Goal: Information Seeking & Learning: Learn about a topic

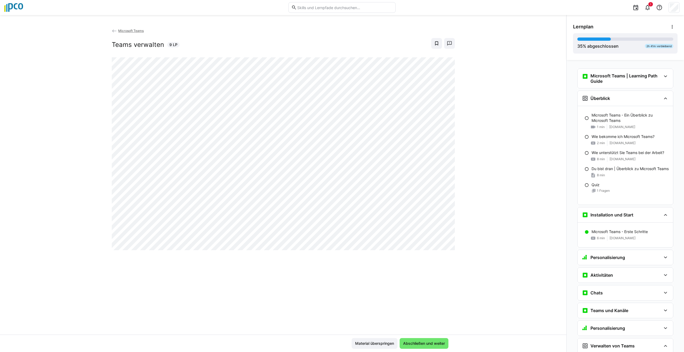
scroll to position [173, 0]
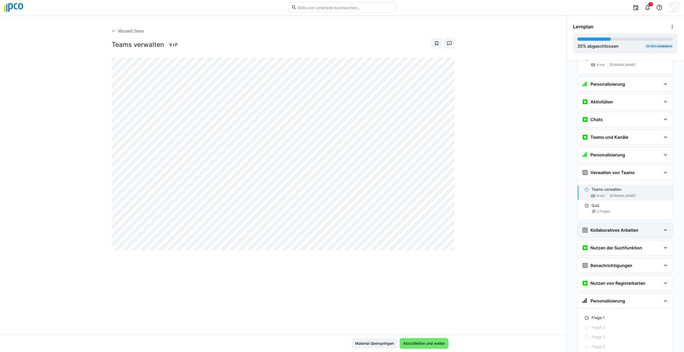
click at [662, 230] on eds-icon at bounding box center [665, 230] width 6 height 6
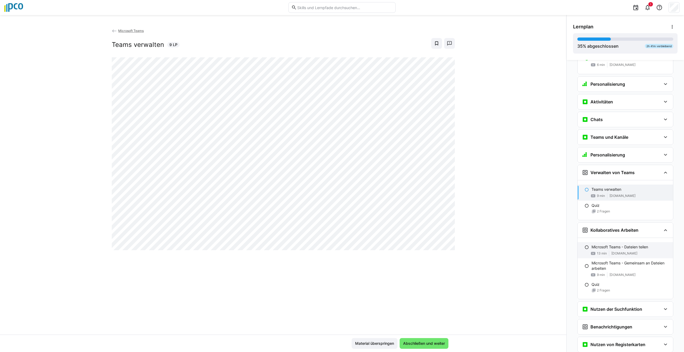
click at [642, 247] on p "Microsoft Teams - Dateien teilen" at bounding box center [620, 246] width 57 height 5
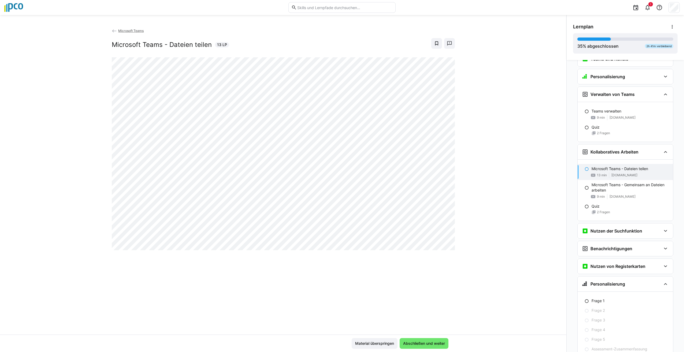
scroll to position [275, 0]
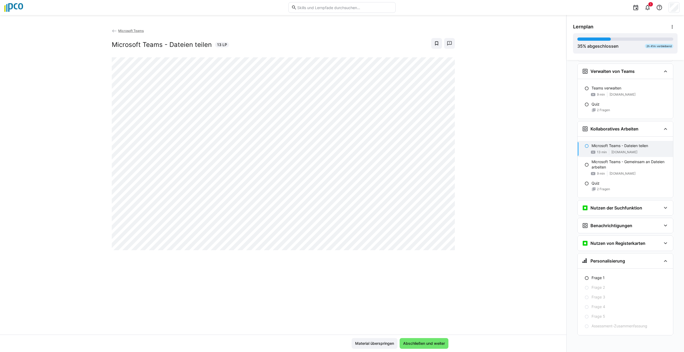
click at [360, 294] on div "Microsoft Teams Microsoft Teams - Dateien teilen 13 LP" at bounding box center [283, 181] width 566 height 307
click at [651, 4] on span "1" at bounding box center [650, 4] width 1 height 3
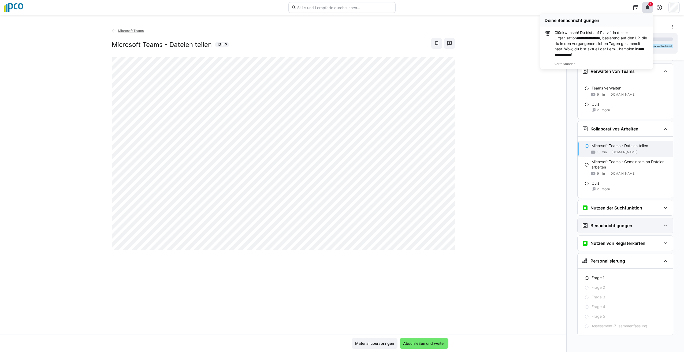
click at [662, 225] on eds-icon at bounding box center [665, 226] width 6 height 6
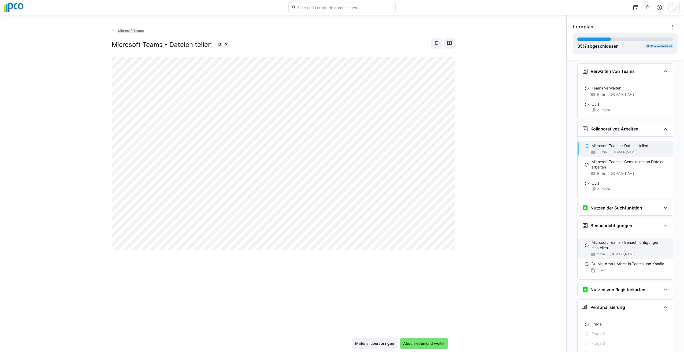
click at [633, 244] on p "Microsoft Teams - Benachrichtigungen einstellen" at bounding box center [630, 245] width 77 height 11
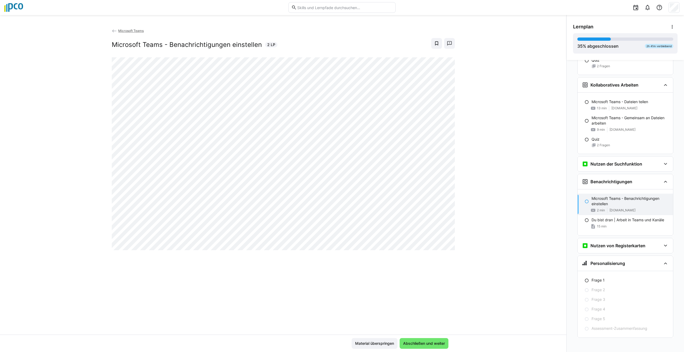
scroll to position [321, 0]
click at [666, 244] on eds-icon at bounding box center [665, 243] width 6 height 6
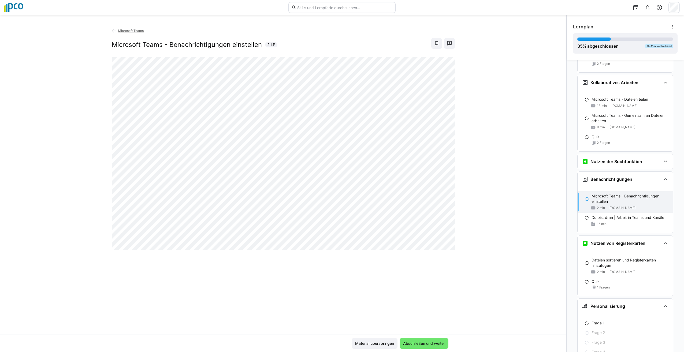
scroll to position [366, 0]
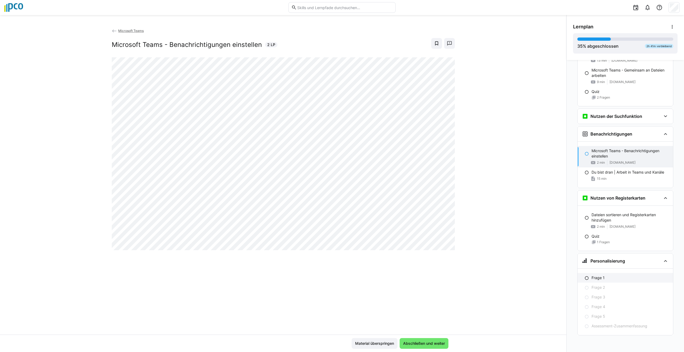
click at [592, 278] on p "Frage 1" at bounding box center [598, 277] width 13 height 5
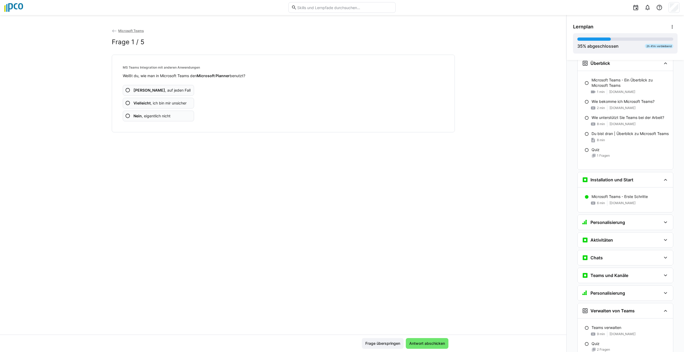
scroll to position [0, 0]
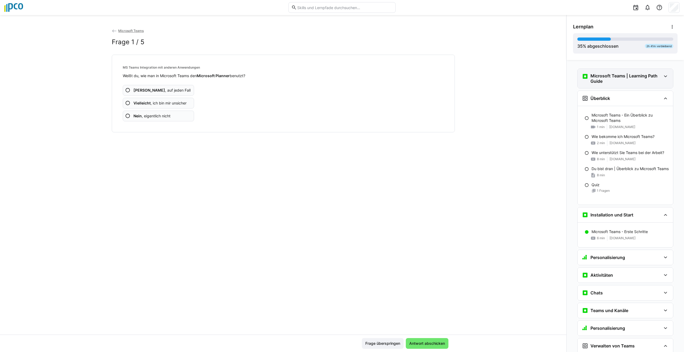
click at [663, 76] on eds-icon at bounding box center [665, 76] width 6 height 6
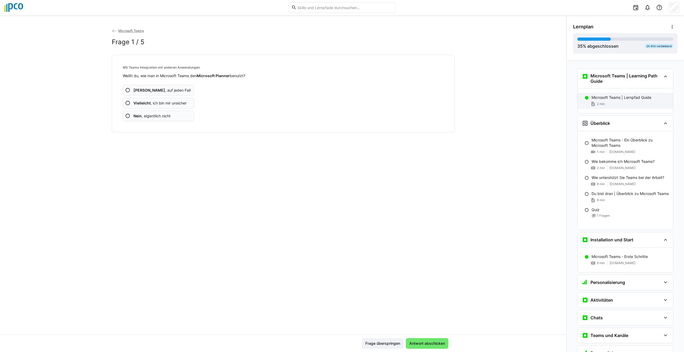
click at [631, 103] on div "2 min" at bounding box center [630, 103] width 77 height 5
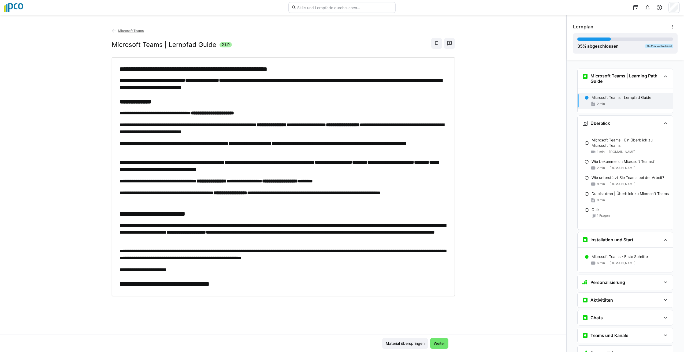
scroll to position [9, 0]
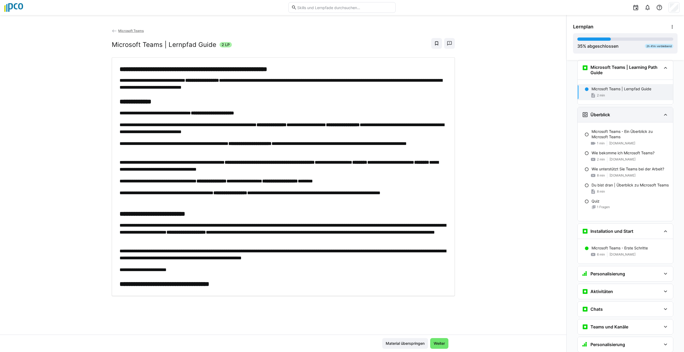
click at [662, 115] on eds-icon at bounding box center [665, 115] width 6 height 6
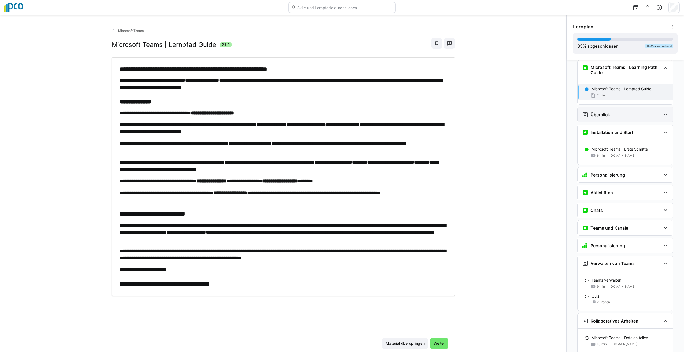
click at [662, 115] on eds-icon at bounding box center [665, 115] width 6 height 6
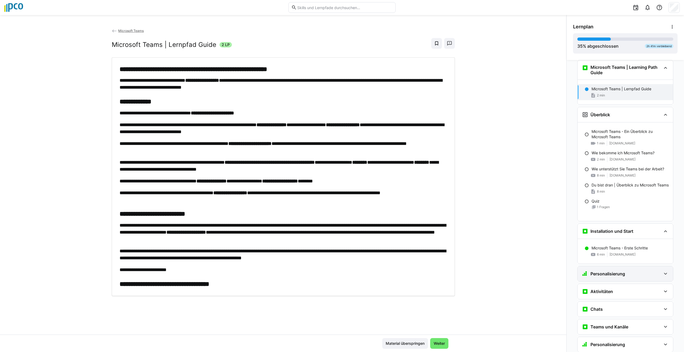
click at [663, 272] on eds-icon at bounding box center [665, 274] width 6 height 6
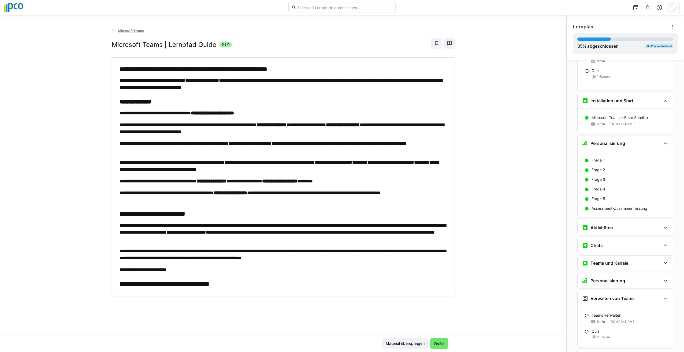
scroll to position [142, 0]
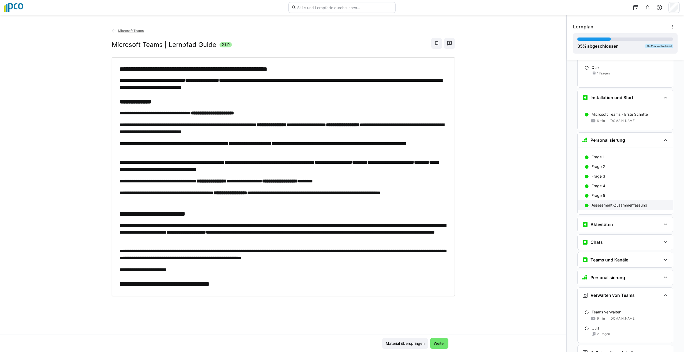
click at [618, 205] on p "Assessment-Zusammenfassung" at bounding box center [620, 205] width 56 height 5
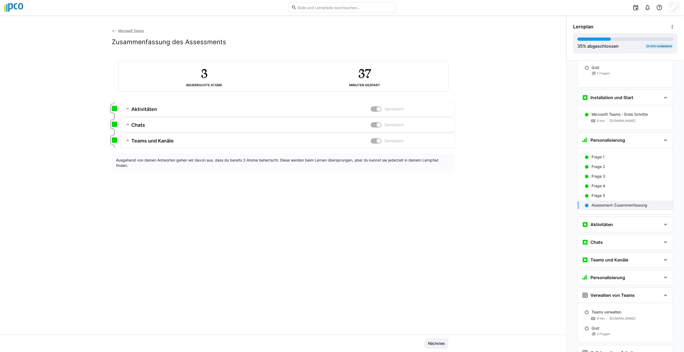
scroll to position [215, 0]
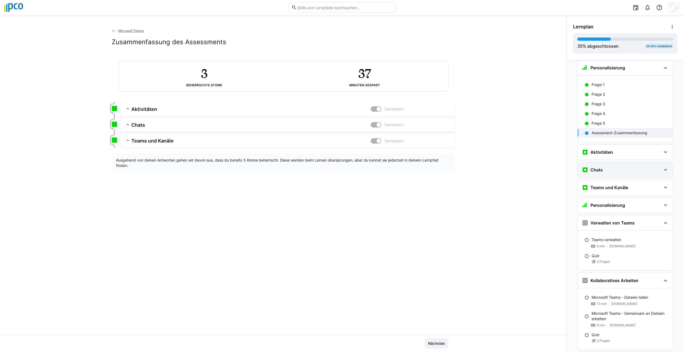
click at [663, 169] on eds-icon at bounding box center [665, 170] width 6 height 6
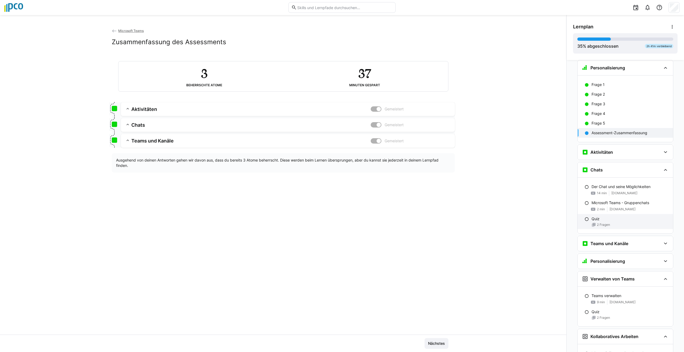
click at [615, 228] on div "Quiz 2 Fragen" at bounding box center [625, 221] width 95 height 15
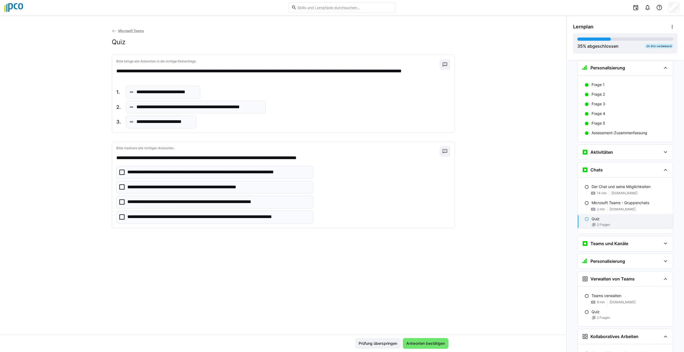
scroll to position [317, 0]
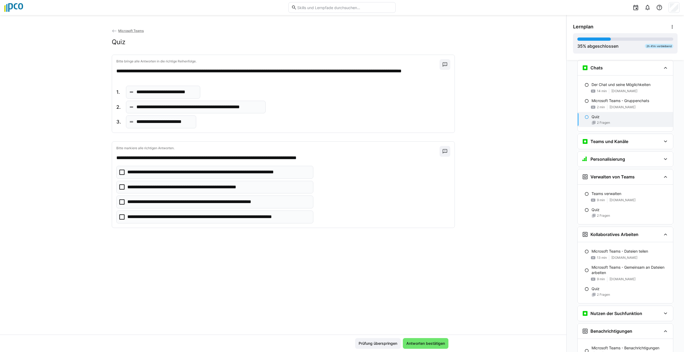
click at [180, 95] on p "**********" at bounding box center [166, 92] width 60 height 7
click at [186, 91] on p "**********" at bounding box center [166, 92] width 60 height 7
drag, startPoint x: 118, startPoint y: 92, endPoint x: 117, endPoint y: 95, distance: 3.1
click at [117, 95] on span "1." at bounding box center [118, 92] width 5 height 7
click at [214, 92] on div "**********" at bounding box center [191, 92] width 150 height 13
